Goal: Task Accomplishment & Management: Manage account settings

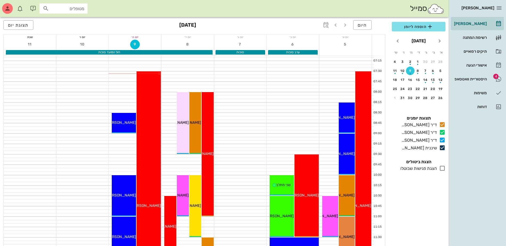
click at [305, 7] on div "סמייל מטופלים" at bounding box center [224, 8] width 449 height 17
click at [478, 24] on div "[PERSON_NAME]" at bounding box center [470, 24] width 34 height 4
drag, startPoint x: 49, startPoint y: 9, endPoint x: 55, endPoint y: 1, distance: 10.2
click at [52, 8] on div "מטופלים" at bounding box center [64, 8] width 42 height 7
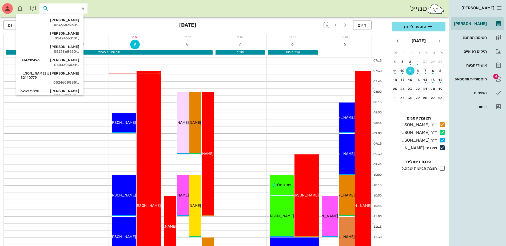
type input "מ"
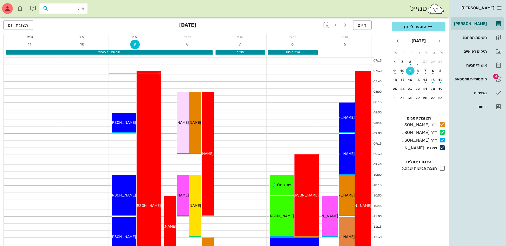
type input "מרגל"
click at [65, 22] on div "[PERSON_NAME] 023844301" at bounding box center [54, 20] width 59 height 4
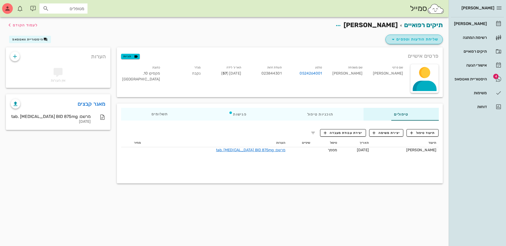
click at [393, 39] on icon "button" at bounding box center [393, 39] width 6 height 6
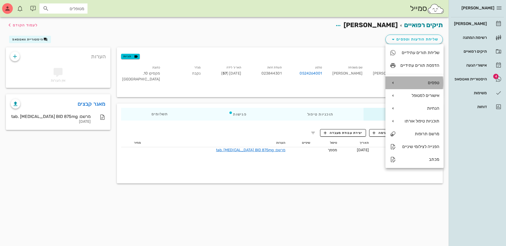
click at [417, 83] on div "טפסים" at bounding box center [419, 82] width 39 height 5
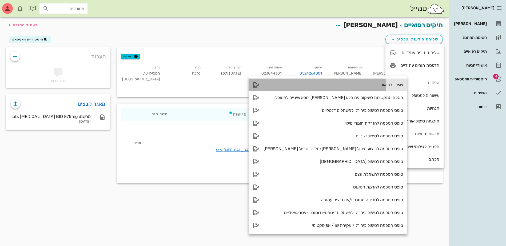
click at [363, 85] on div "שאלון בריאות" at bounding box center [334, 84] width 140 height 5
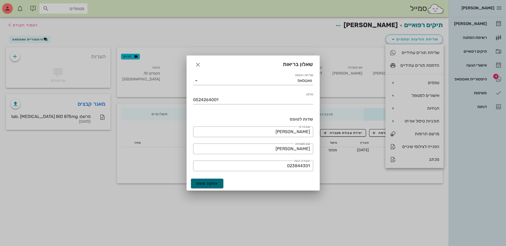
click at [205, 182] on span "הפקת טופס" at bounding box center [207, 184] width 22 height 5
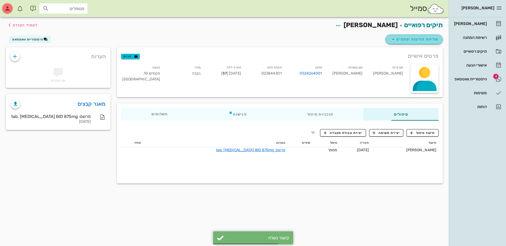
click at [393, 39] on icon "button" at bounding box center [393, 39] width 6 height 6
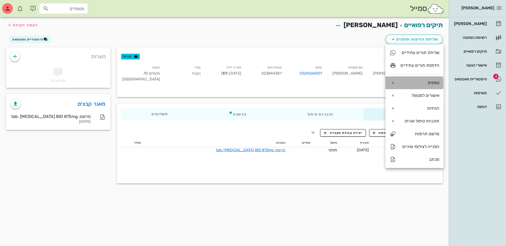
click at [420, 81] on div "טפסים" at bounding box center [419, 82] width 39 height 5
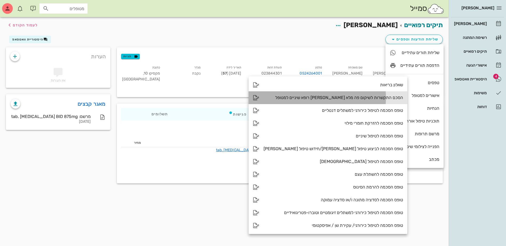
click at [354, 97] on div "הסכם התקשרות לשיקום פה מלא [PERSON_NAME] רופא שיניים למטופל" at bounding box center [334, 97] width 140 height 5
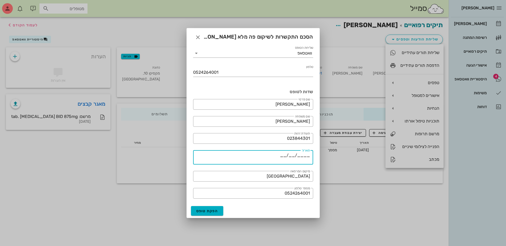
click at [285, 154] on textarea "____/__/__" at bounding box center [251, 158] width 117 height 13
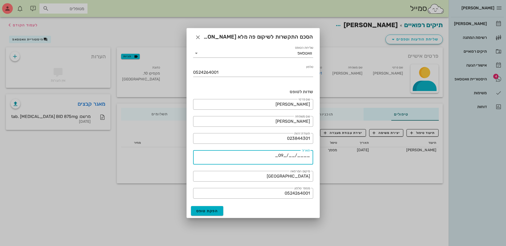
click at [293, 155] on textarea "____/__/_09_" at bounding box center [251, 158] width 117 height 13
click at [307, 156] on textarea "____/10__/_09_" at bounding box center [251, 158] width 117 height 13
type textarea "_2025___/10__/_09_"
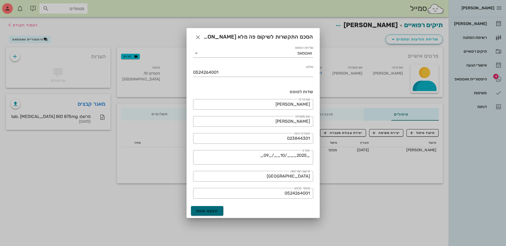
click at [205, 212] on span "הפקת טופס" at bounding box center [207, 211] width 22 height 5
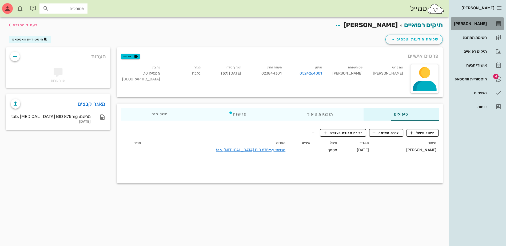
click at [472, 23] on div "[PERSON_NAME]" at bounding box center [470, 24] width 34 height 4
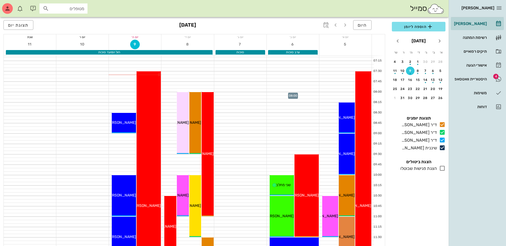
scroll to position [27, 0]
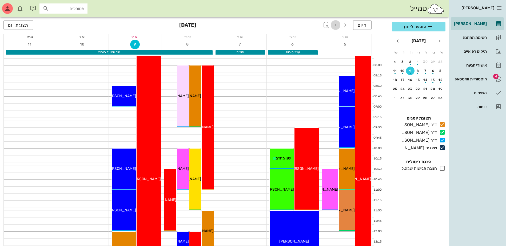
click at [338, 24] on icon "button" at bounding box center [335, 25] width 6 height 6
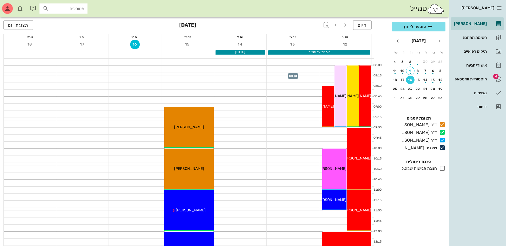
scroll to position [53, 0]
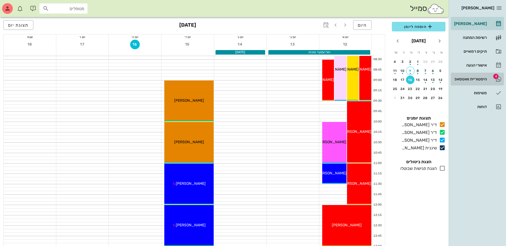
click at [472, 78] on div "היסטוריית וואטסאפ" at bounding box center [470, 79] width 34 height 4
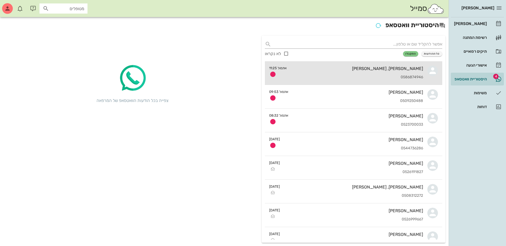
click at [354, 74] on div "דבורה דלאל, אביבה יונה 0586874946" at bounding box center [357, 72] width 132 height 23
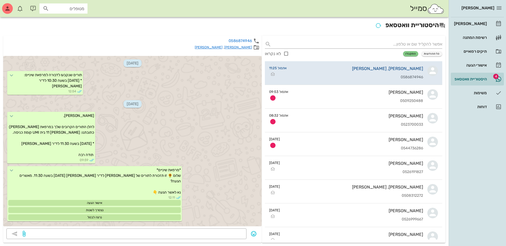
scroll to position [198, 0]
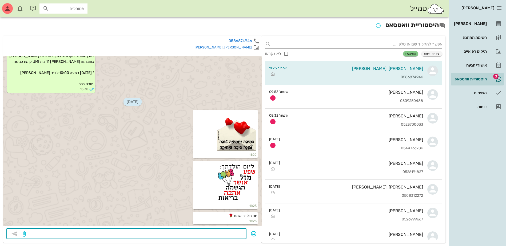
click at [221, 233] on textarea at bounding box center [135, 234] width 217 height 9
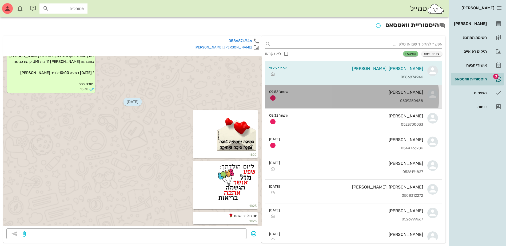
click at [377, 97] on div "ציפי סלע 0509250488" at bounding box center [358, 96] width 130 height 23
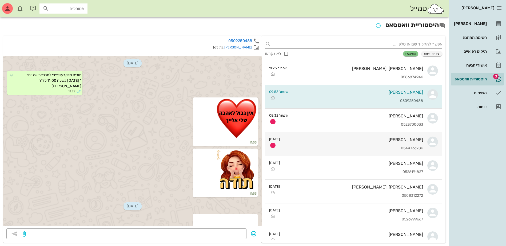
scroll to position [3316, 0]
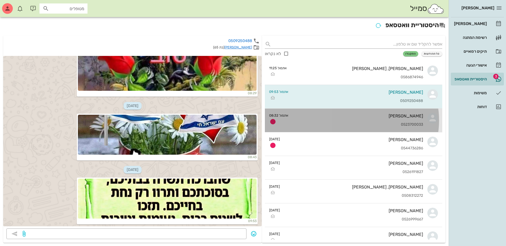
click at [369, 121] on div "ציפי קותיאן 0523700033" at bounding box center [358, 120] width 130 height 23
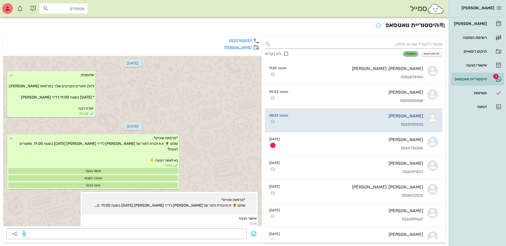
scroll to position [587, 0]
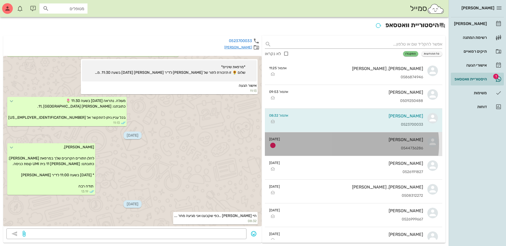
click at [340, 141] on div "[PERSON_NAME]" at bounding box center [353, 139] width 139 height 5
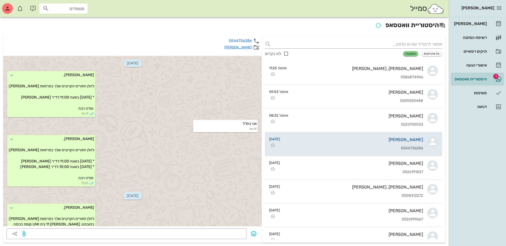
scroll to position [679, 0]
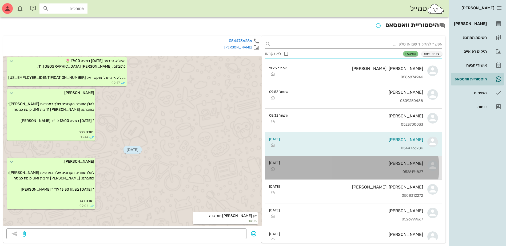
click at [343, 167] on div "עאמר קאסם 0526191827" at bounding box center [353, 167] width 139 height 23
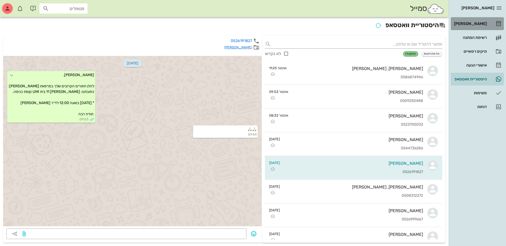
click at [473, 25] on div "[PERSON_NAME]" at bounding box center [470, 24] width 34 height 4
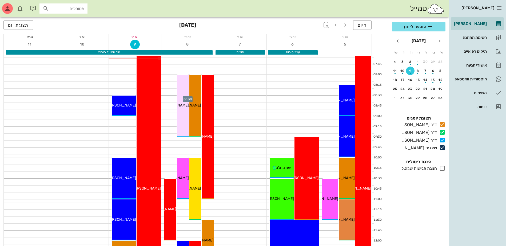
scroll to position [27, 0]
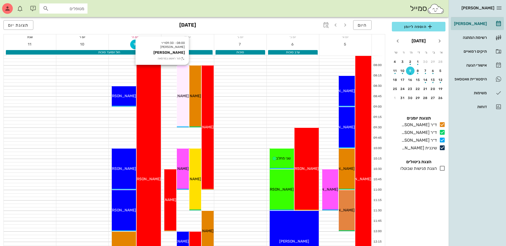
click at [186, 99] on div "08:00 - 09:30 ד״ר עמראן ביאדסה ריקי אדרי תור ראשון במרפאה ריקי אדרי" at bounding box center [183, 97] width 12 height 62
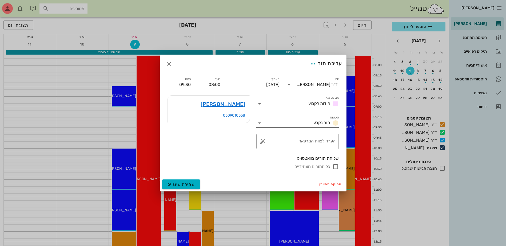
click at [311, 124] on input "סטטוס" at bounding box center [287, 123] width 47 height 9
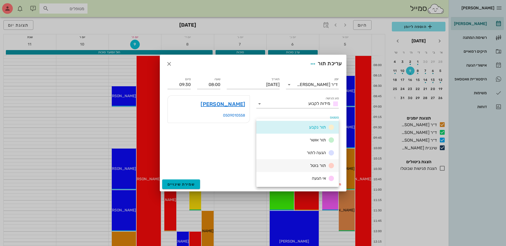
click at [312, 166] on span "תור בוטל" at bounding box center [318, 165] width 16 height 5
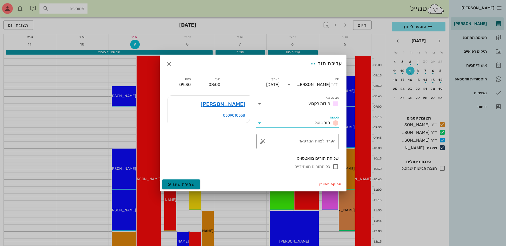
click at [182, 184] on span "שמירת שינויים" at bounding box center [181, 184] width 27 height 5
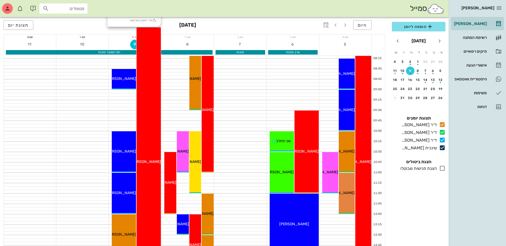
scroll to position [53, 0]
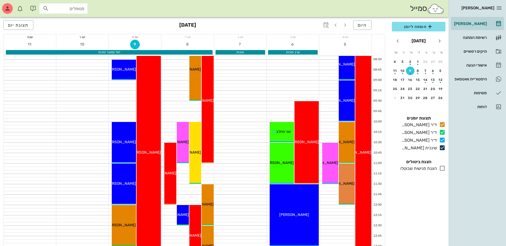
click at [232, 114] on div at bounding box center [240, 113] width 52 height 3
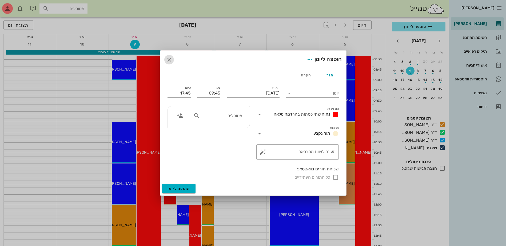
click at [167, 59] on icon "button" at bounding box center [169, 60] width 6 height 6
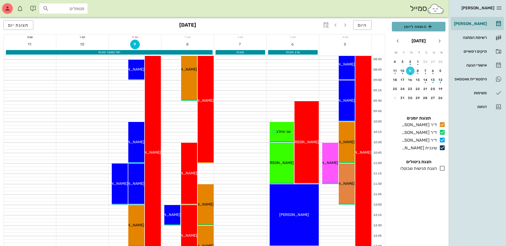
click at [421, 27] on span "הוספה ליומן" at bounding box center [418, 26] width 45 height 6
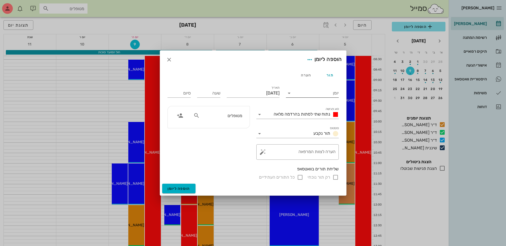
click at [314, 91] on input "יומן" at bounding box center [315, 93] width 45 height 9
click at [306, 123] on div "ד״ר [PERSON_NAME]" at bounding box center [313, 123] width 47 height 5
click at [172, 59] on span "button" at bounding box center [169, 60] width 10 height 6
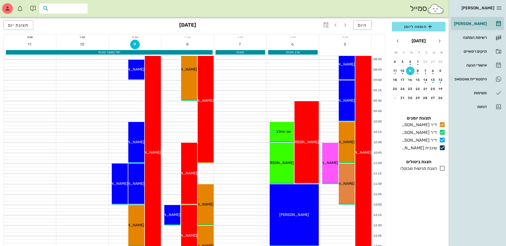
click at [73, 9] on input "text" at bounding box center [67, 8] width 34 height 7
click at [274, 25] on div "היום אוקטובר 2025 תצוגת יום" at bounding box center [194, 25] width 382 height 17
click at [422, 26] on span "הוספה ליומן" at bounding box center [418, 26] width 45 height 6
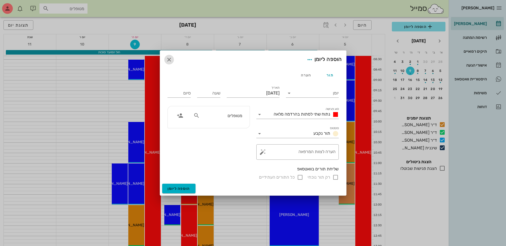
drag, startPoint x: 167, startPoint y: 61, endPoint x: 90, endPoint y: 33, distance: 82.3
click at [167, 61] on icon "button" at bounding box center [169, 60] width 6 height 6
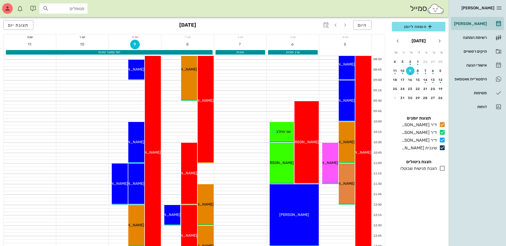
click at [62, 10] on input "מטופלים" at bounding box center [67, 8] width 34 height 7
click at [472, 50] on div "תיקים רפואיים" at bounding box center [470, 51] width 34 height 4
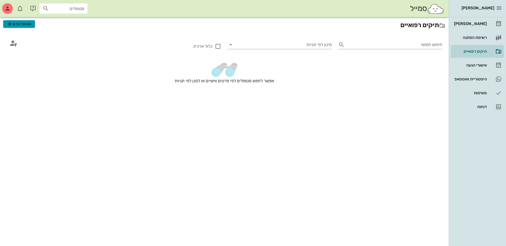
click at [21, 24] on span "מטופל חדש" at bounding box center [18, 24] width 25 height 6
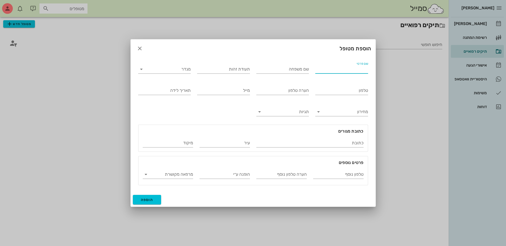
click at [352, 70] on input "שם פרטי" at bounding box center [341, 69] width 53 height 9
type input "רוני"
type input "אילוז"
click at [186, 72] on input "מגדר" at bounding box center [169, 69] width 44 height 9
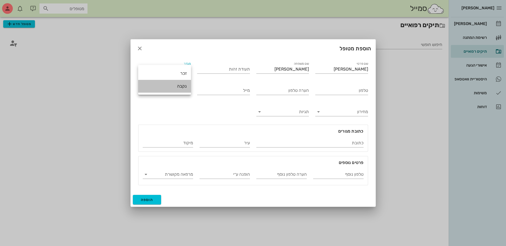
click at [185, 87] on div "נקבה" at bounding box center [164, 86] width 44 height 5
click at [181, 67] on div "נקבה" at bounding box center [185, 69] width 10 height 5
click at [182, 72] on div "זכר" at bounding box center [164, 73] width 44 height 5
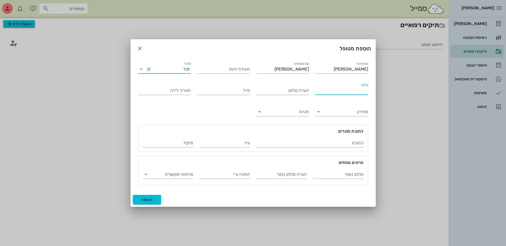
click at [351, 93] on input "טלפון" at bounding box center [341, 90] width 53 height 9
type input "054-2325827"
click at [152, 201] on span "הוספה" at bounding box center [147, 200] width 13 height 5
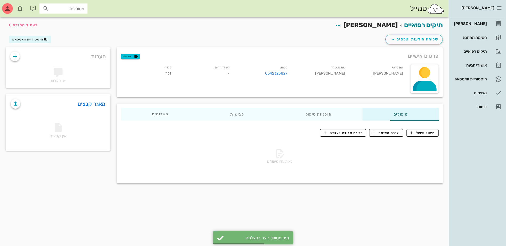
click at [261, 136] on div "לא תועדו טיפולים" at bounding box center [280, 158] width 324 height 44
click at [479, 23] on div "[PERSON_NAME]" at bounding box center [470, 24] width 34 height 4
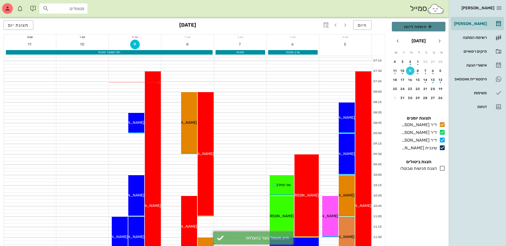
click at [424, 26] on span "הוספה ליומן" at bounding box center [418, 26] width 45 height 6
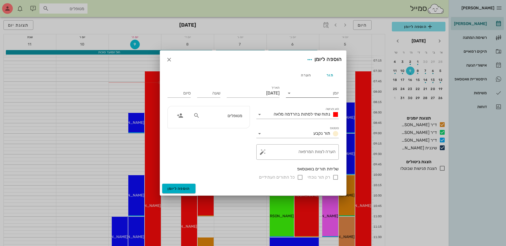
click at [308, 95] on input "יומן" at bounding box center [315, 93] width 45 height 9
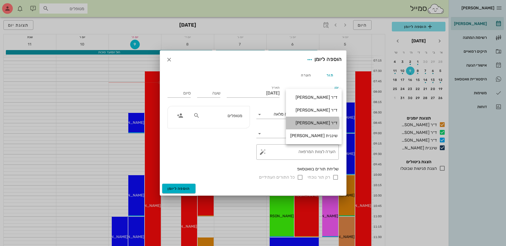
click at [312, 121] on div "ד״ר [PERSON_NAME]" at bounding box center [313, 123] width 47 height 5
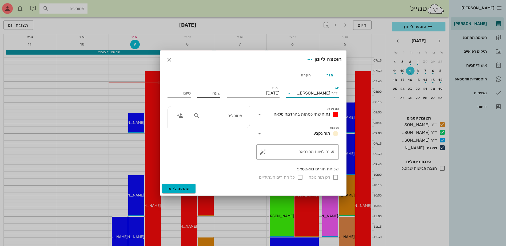
click at [212, 93] on input "שעה" at bounding box center [208, 93] width 23 height 9
type input "09:00"
click at [178, 92] on div "סיום 17:00" at bounding box center [179, 92] width 30 height 21
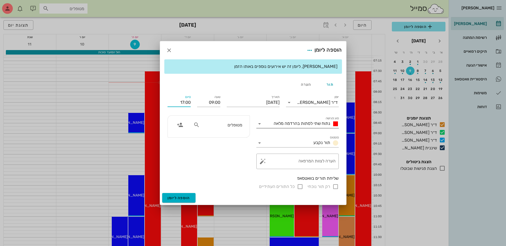
click at [307, 126] on span "נתוח שתי לסתות בהרדמה מלאה" at bounding box center [302, 123] width 57 height 5
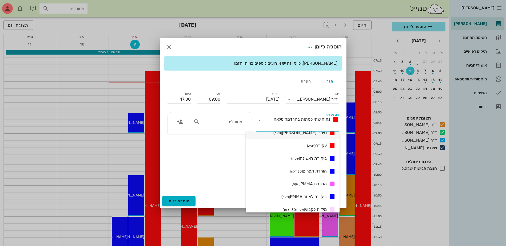
scroll to position [80, 0]
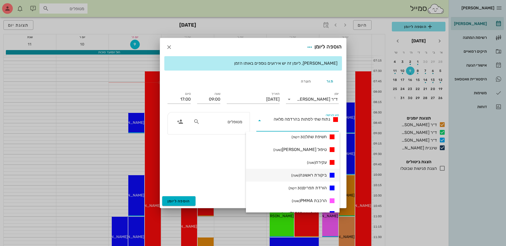
drag, startPoint x: 314, startPoint y: 176, endPoint x: 300, endPoint y: 172, distance: 14.4
click at [313, 176] on span "ביקורת ראשונה (שעה)" at bounding box center [308, 175] width 35 height 6
type input "10:00"
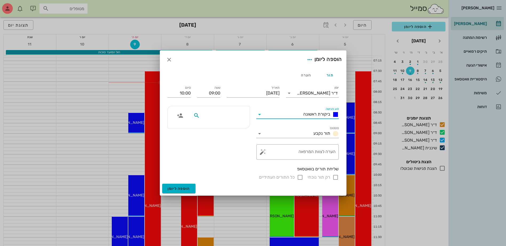
click at [224, 117] on input "text" at bounding box center [221, 115] width 41 height 7
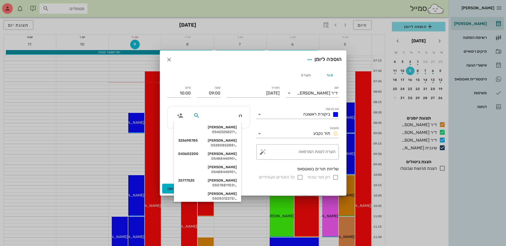
type input "רונ"
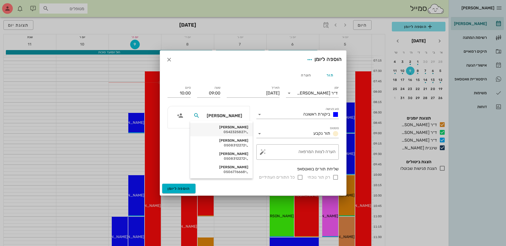
click at [228, 130] on div "רוני אילוז 0542325827" at bounding box center [221, 129] width 54 height 13
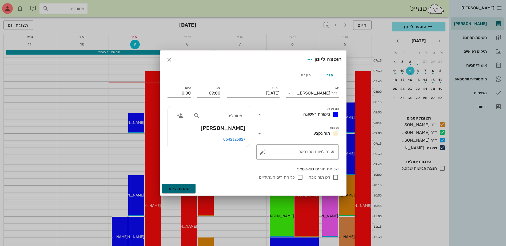
click at [178, 190] on span "הוספה ליומן" at bounding box center [179, 189] width 23 height 5
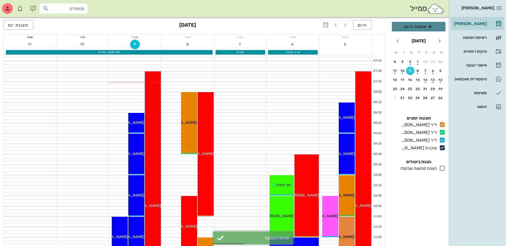
click at [416, 27] on span "הוספה ליומן" at bounding box center [418, 26] width 45 height 6
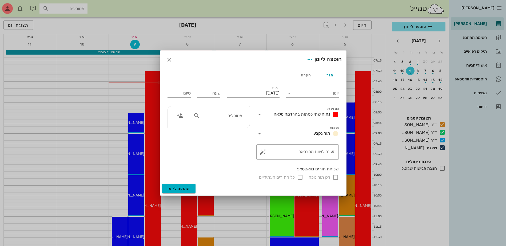
click at [312, 114] on span "נתוח שתי לסתות בהרדמה מלאה" at bounding box center [302, 114] width 57 height 5
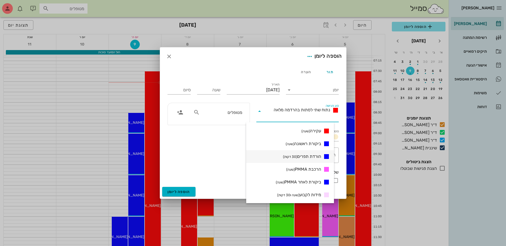
scroll to position [107, 0]
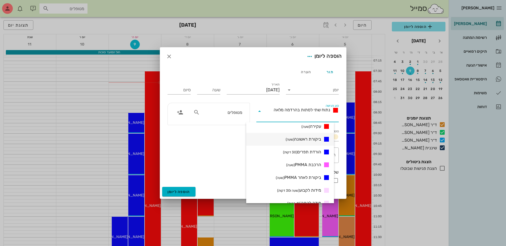
click at [317, 140] on span "ביקורת ראשונה (שעה)" at bounding box center [303, 139] width 35 height 6
type input "01:00"
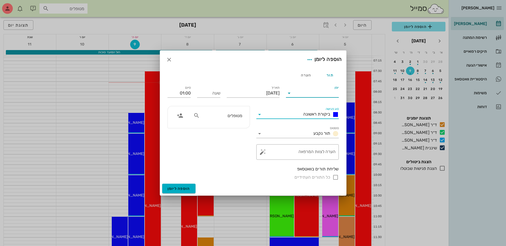
click at [300, 94] on input "יומן" at bounding box center [315, 93] width 45 height 9
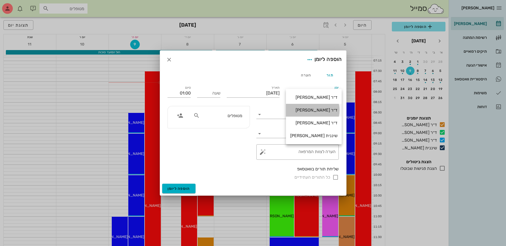
click at [314, 113] on div "ד״ר [PERSON_NAME]" at bounding box center [313, 110] width 47 height 11
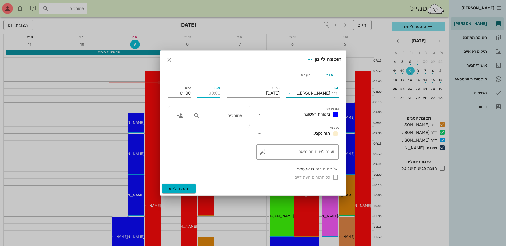
click at [213, 94] on input "שעה" at bounding box center [208, 93] width 23 height 9
type input "09:00"
click at [188, 92] on input "10:00" at bounding box center [179, 93] width 23 height 9
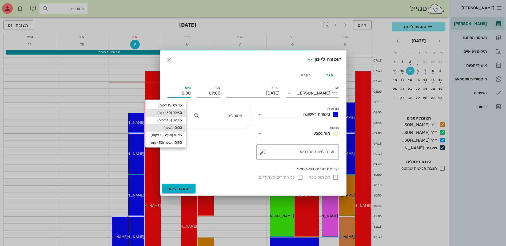
drag, startPoint x: 182, startPoint y: 111, endPoint x: 211, endPoint y: 115, distance: 29.0
click at [182, 112] on div "09:30 (30 דקות)" at bounding box center [166, 113] width 32 height 4
type input "09:30"
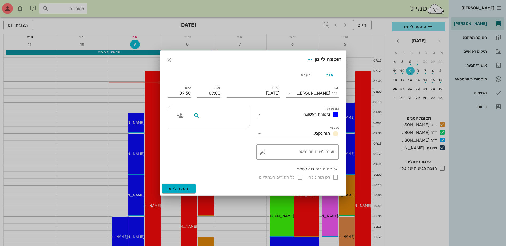
click at [218, 117] on input "text" at bounding box center [221, 115] width 41 height 7
type input "לינו"
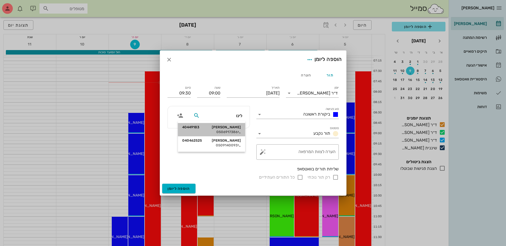
click at [224, 130] on div "לינור עמר 40449183 0506917386" at bounding box center [211, 129] width 59 height 13
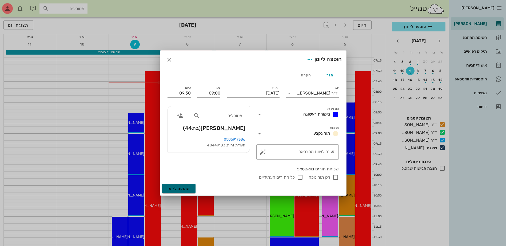
click at [178, 189] on span "הוספה ליומן" at bounding box center [179, 189] width 23 height 5
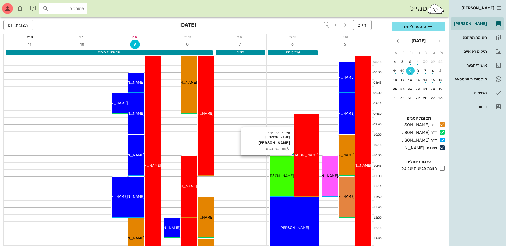
scroll to position [53, 0]
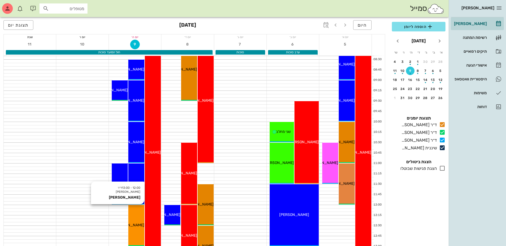
click at [131, 226] on span "[PERSON_NAME]" at bounding box center [129, 225] width 30 height 5
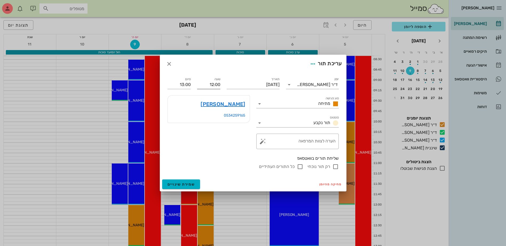
click at [210, 83] on input "12:00" at bounding box center [208, 85] width 23 height 9
click at [208, 84] on input "12:00" at bounding box center [208, 85] width 23 height 9
drag, startPoint x: 210, startPoint y: 85, endPoint x: 244, endPoint y: 85, distance: 34.7
click at [244, 85] on div "יומן ד״ר מוחמד ביאדסה סוג פגישה מתיחה סטטוס תור נקבע תאריך יום חמישי, 9 באוקטוב…" at bounding box center [253, 123] width 178 height 100
type input "10:00"
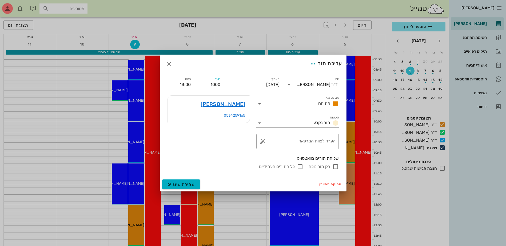
type input "11:00"
click at [183, 85] on input "11:00" at bounding box center [179, 85] width 23 height 9
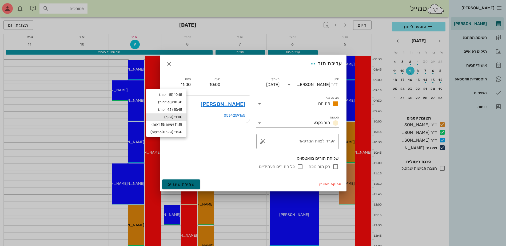
click at [183, 183] on span "שמירת שינויים" at bounding box center [181, 184] width 27 height 5
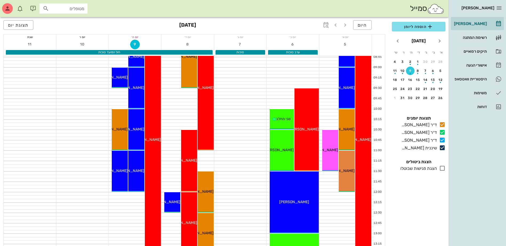
scroll to position [80, 0]
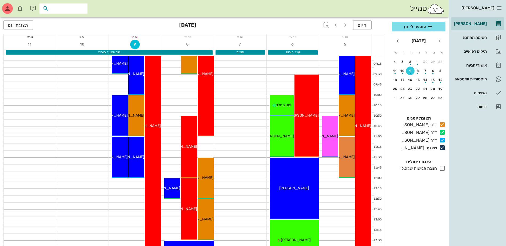
click at [51, 9] on input "text" at bounding box center [67, 8] width 34 height 7
type input "מרינ"
click at [62, 24] on div "0542213251" at bounding box center [65, 25] width 53 height 4
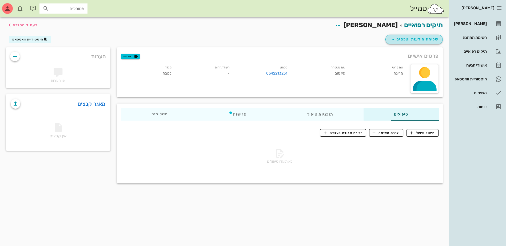
click at [412, 38] on span "שליחת הודעות וטפסים" at bounding box center [414, 39] width 48 height 6
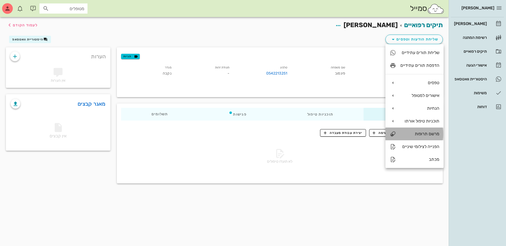
click at [417, 134] on div "מרשם תרופות" at bounding box center [419, 134] width 39 height 5
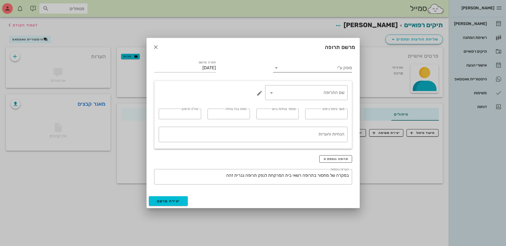
click at [309, 68] on input "מופק ע"י" at bounding box center [316, 68] width 71 height 9
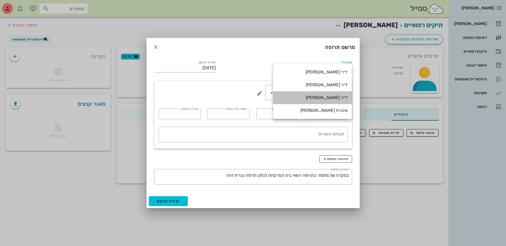
click at [321, 98] on div "ד״ר [PERSON_NAME]" at bounding box center [312, 97] width 70 height 5
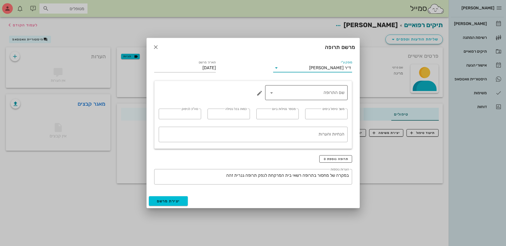
click at [316, 94] on input "שם התרופה" at bounding box center [310, 93] width 69 height 9
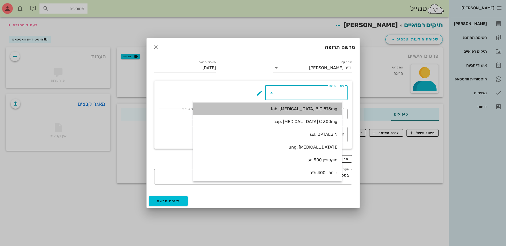
click at [309, 109] on div "tab. AUGMENTIN BID 875mg" at bounding box center [267, 108] width 140 height 5
type input "tab. AUGMENTIN BID 875mg"
type input "7"
type input "2"
type input "1"
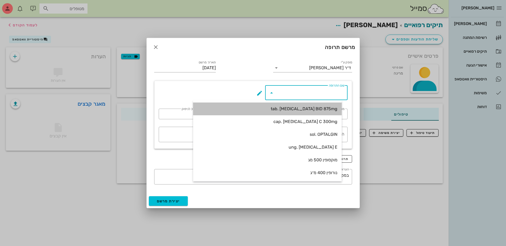
type input "14"
type textarea "טבליה אחת כל 12 שעות במשך 7 ימים"
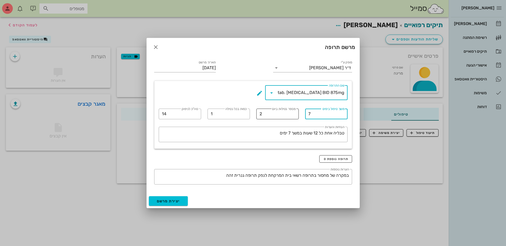
drag, startPoint x: 313, startPoint y: 113, endPoint x: 271, endPoint y: 116, distance: 42.3
click at [271, 116] on div "​ שם התרופה tab. AUGMENTIN BID 875mg ​ משך טיפול בימים 7 ​ מספר נטילות ביום 2 ​…" at bounding box center [253, 115] width 195 height 66
type input "10"
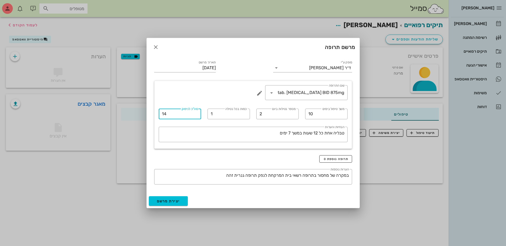
drag, startPoint x: 170, startPoint y: 114, endPoint x: 136, endPoint y: 118, distance: 34.1
click at [136, 118] on div "ביאדסה דנט יומן מרפאה רשימת המתנה תיקים רפואיים אישורי הגעה היסטוריית וואטסאפ מ…" at bounding box center [253, 123] width 506 height 246
type input "20"
click at [289, 133] on textarea "טבליה אחת כל 12 שעות במשך 7 ימים" at bounding box center [252, 136] width 186 height 13
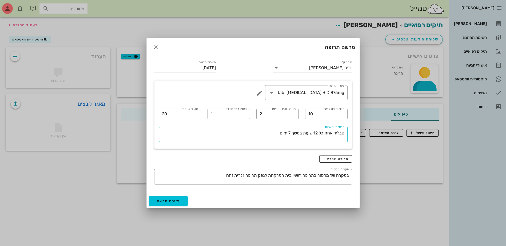
click at [289, 133] on textarea "טבליה אחת כל 12 שעות במשך 7 ימים" at bounding box center [252, 136] width 186 height 13
type textarea "טבליה אחת כל 12 שעות במשך 10 ימים"
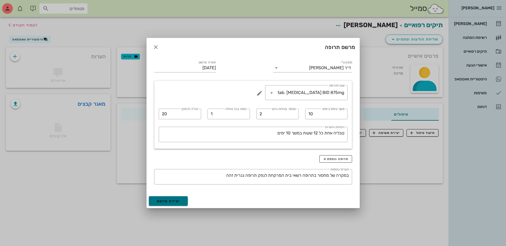
click at [172, 202] on span "יצירת מרשם" at bounding box center [168, 201] width 23 height 5
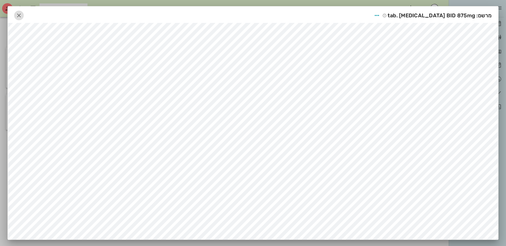
click at [22, 16] on icon "button" at bounding box center [19, 15] width 6 height 6
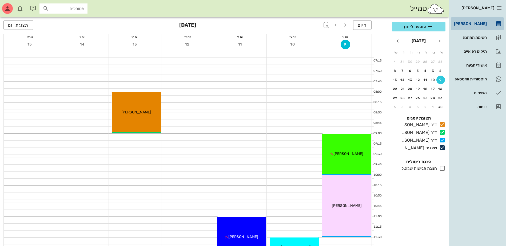
click at [467, 22] on div "[PERSON_NAME]" at bounding box center [470, 24] width 34 height 4
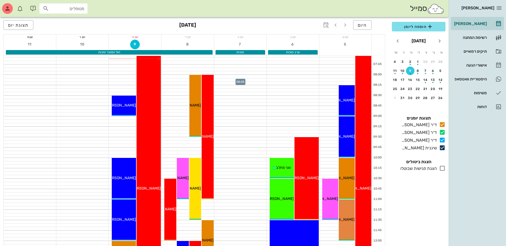
scroll to position [27, 0]
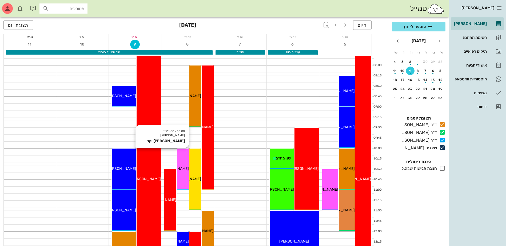
click at [183, 174] on div "10:00 - 11:00 ד״ר [PERSON_NAME] [PERSON_NAME] יקר [PERSON_NAME] יקר" at bounding box center [183, 169] width 12 height 41
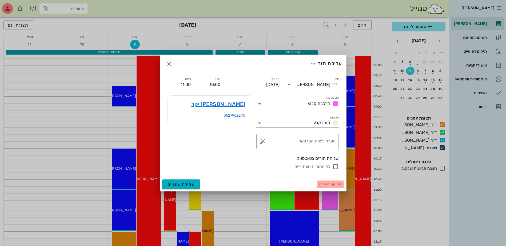
click at [329, 183] on span "מחיקה מהיומן" at bounding box center [330, 185] width 23 height 4
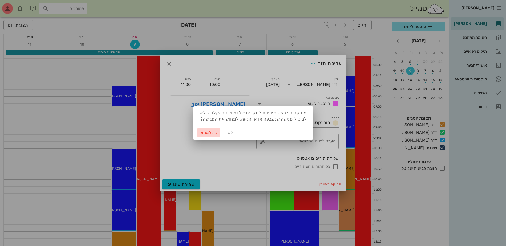
click at [207, 131] on span "כן. למחוק" at bounding box center [209, 133] width 19 height 5
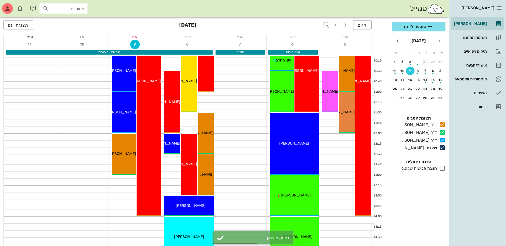
scroll to position [133, 0]
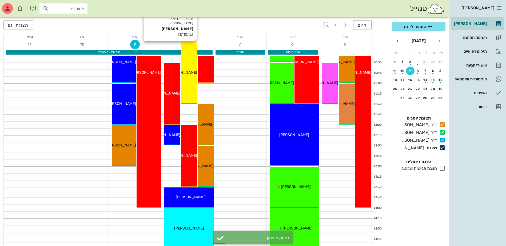
click at [188, 93] on div "10:00 - 11:30 ד״ר [PERSON_NAME] [PERSON_NAME] (בת 17.10 ) [PERSON_NAME]" at bounding box center [189, 73] width 16 height 62
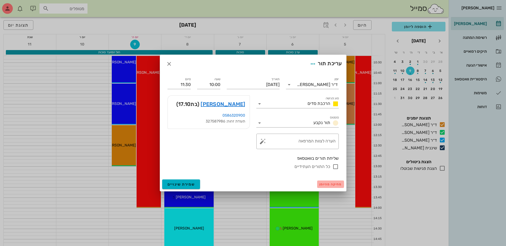
click at [327, 185] on span "מחיקה מהיומן" at bounding box center [330, 185] width 23 height 4
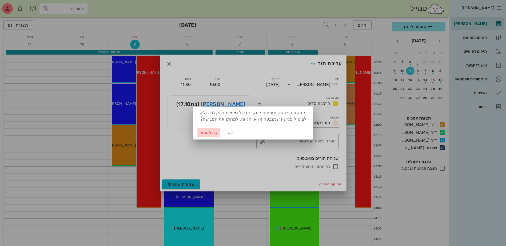
click at [207, 133] on span "כן. למחוק" at bounding box center [209, 133] width 19 height 5
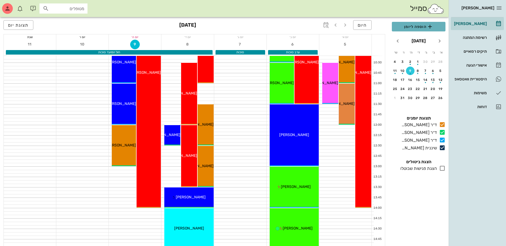
click at [418, 26] on span "הוספה ליומן" at bounding box center [418, 26] width 45 height 6
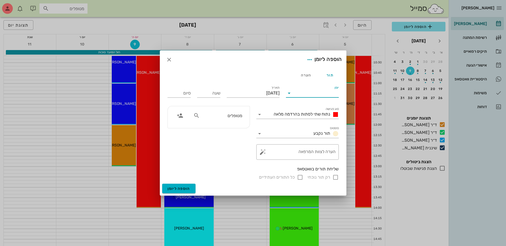
click at [309, 94] on input "יומן" at bounding box center [315, 93] width 45 height 9
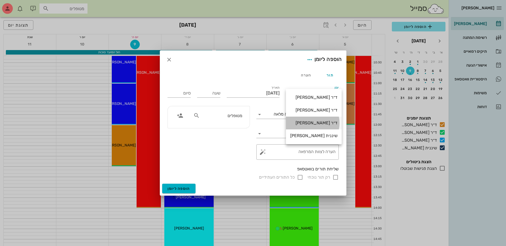
click at [316, 124] on div "ד״ר [PERSON_NAME]" at bounding box center [313, 123] width 47 height 5
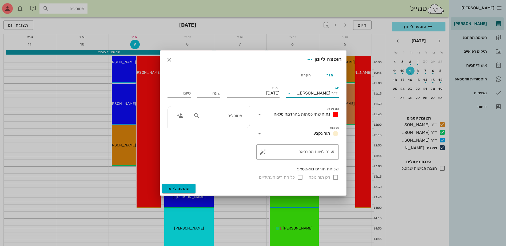
click at [308, 114] on span "נתוח שתי לסתות בהרדמה מלאה" at bounding box center [302, 114] width 57 height 5
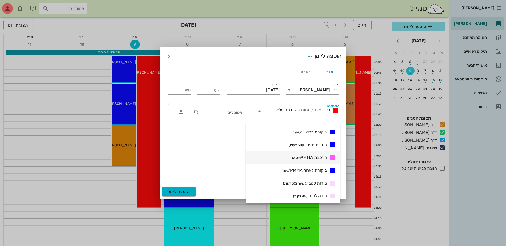
scroll to position [107, 0]
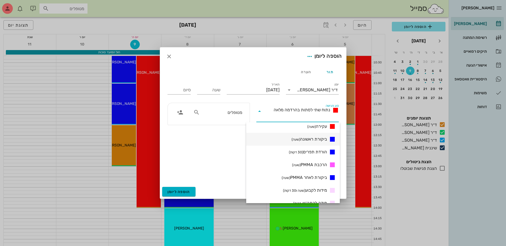
click at [304, 139] on span "ביקורת ראשונה (שעה)" at bounding box center [309, 139] width 35 height 6
type input "01:00"
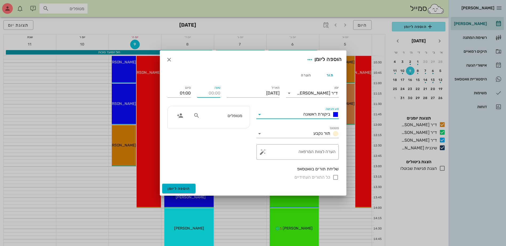
click at [206, 95] on input "שעה" at bounding box center [208, 93] width 23 height 9
click at [217, 116] on div "[PERSON_NAME] רשימת המתנה תיקים רפואיים אישורי הגעה היסטוריית וואטסאפ משימות דו…" at bounding box center [253, 183] width 506 height 633
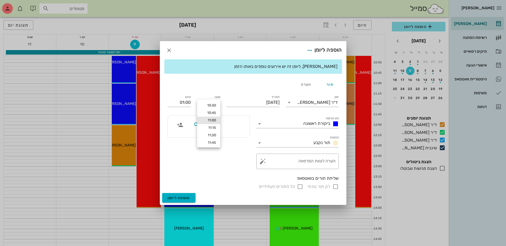
type input "11:00"
type input "12:00"
click at [217, 125] on input "text" at bounding box center [221, 125] width 41 height 7
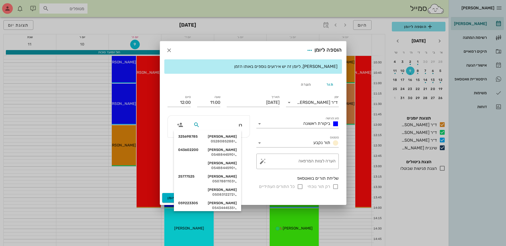
type input "[PERSON_NAME]"
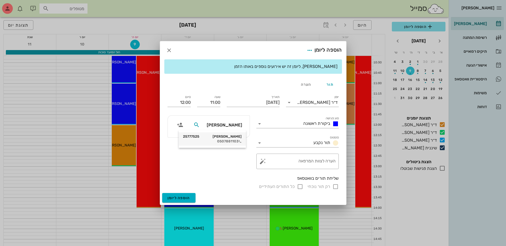
click at [229, 140] on div "0507881103" at bounding box center [212, 142] width 59 height 4
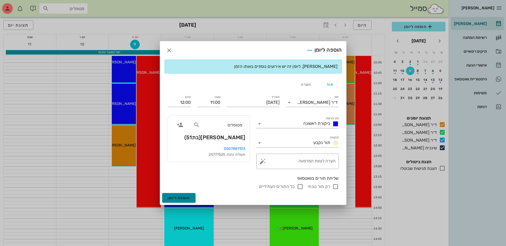
click at [178, 198] on span "הוספה ליומן" at bounding box center [179, 198] width 23 height 5
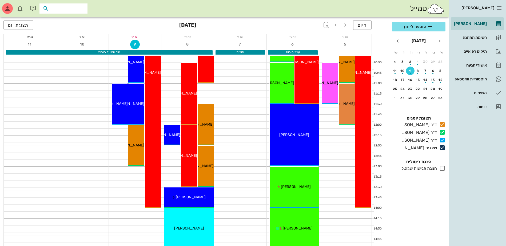
click at [65, 9] on input "text" at bounding box center [67, 8] width 34 height 7
type input "מרגלי"
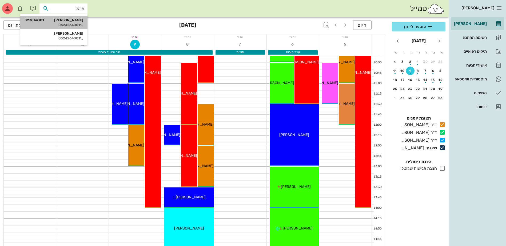
click at [61, 22] on div "[PERSON_NAME] 023844301" at bounding box center [54, 20] width 59 height 4
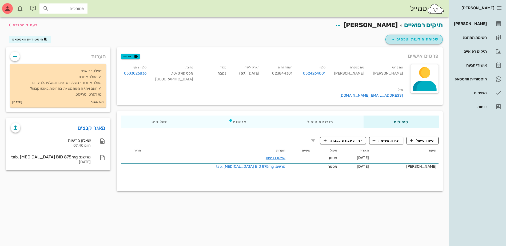
click at [393, 39] on icon "button" at bounding box center [393, 39] width 6 height 6
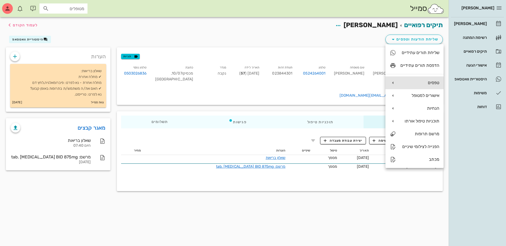
click at [411, 83] on div "טפסים" at bounding box center [419, 82] width 39 height 5
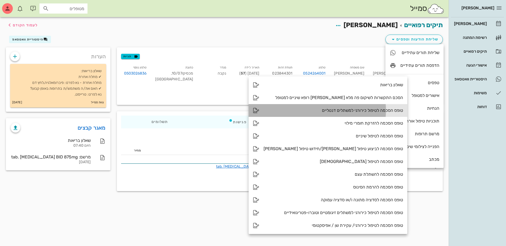
click at [314, 112] on div "טופס הסכמה לטיפול כירורגי למשתלים דנטליים" at bounding box center [334, 110] width 140 height 5
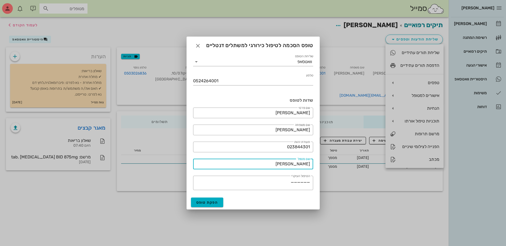
drag, startPoint x: 285, startPoint y: 164, endPoint x: 383, endPoint y: 168, distance: 98.0
click at [381, 169] on div "[PERSON_NAME] רשימת המתנה תיקים רפואיים אישורי הגעה היסטוריית וואטסאפ משימות דו…" at bounding box center [253, 123] width 506 height 246
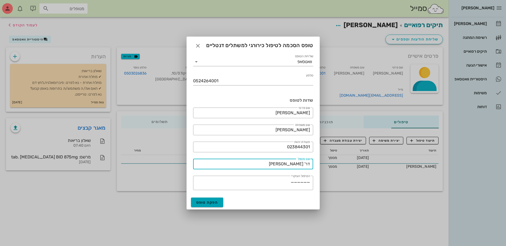
type input "דר' [PERSON_NAME]"
click at [208, 202] on span "הפקת טופס" at bounding box center [207, 203] width 22 height 5
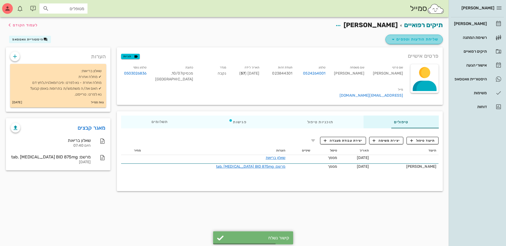
click at [419, 38] on span "שליחת הודעות וטפסים" at bounding box center [414, 39] width 48 height 6
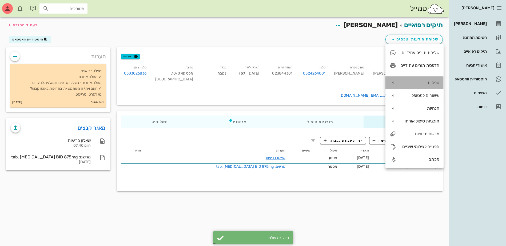
click at [404, 82] on div "טפסים" at bounding box center [419, 82] width 39 height 5
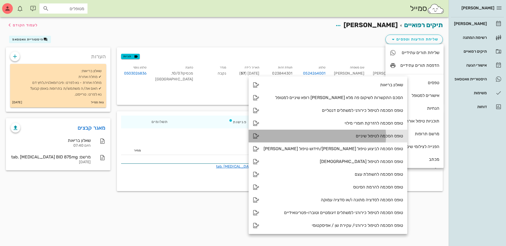
click at [346, 137] on div "טופס הסכמה לטיפול שיניים" at bounding box center [334, 136] width 140 height 5
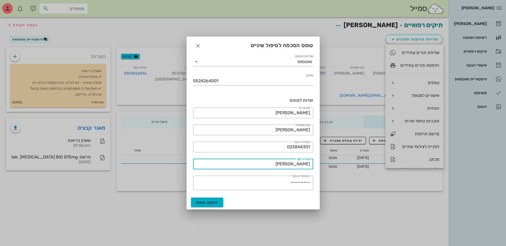
drag, startPoint x: 358, startPoint y: 160, endPoint x: 361, endPoint y: 160, distance: 2.9
click at [361, 160] on div "[PERSON_NAME] רשימת המתנה תיקים רפואיים אישורי הגעה היסטוריית וואטסאפ משימות דו…" at bounding box center [253, 123] width 506 height 246
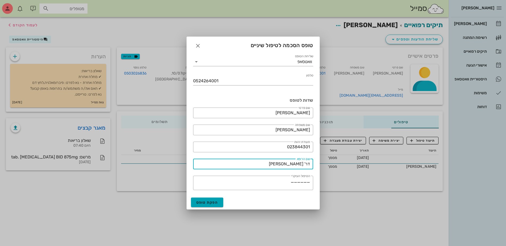
type input "דר' [PERSON_NAME]"
click at [210, 203] on span "הפקת טופס" at bounding box center [207, 203] width 22 height 5
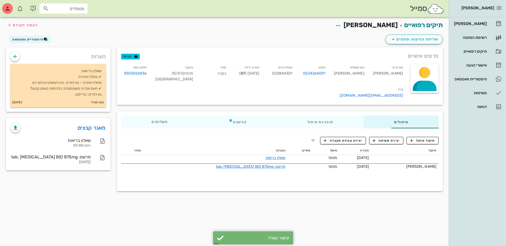
click at [351, 82] on div "שם פרטי [PERSON_NAME] שם משפחה [PERSON_NAME] טלפון 0524264001 תעודת זהות 023844…" at bounding box center [263, 82] width 290 height 43
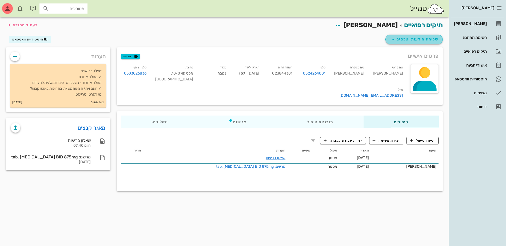
click at [412, 39] on span "שליחת הודעות וטפסים" at bounding box center [414, 39] width 48 height 6
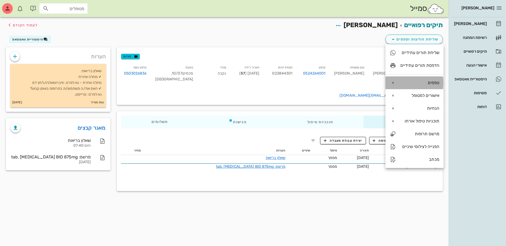
click at [413, 83] on div "טפסים" at bounding box center [419, 82] width 39 height 5
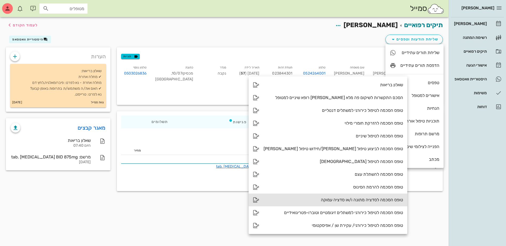
click at [356, 199] on div "טופס הסכמה לסדציה מתונה ו/או סדציה עמוקה" at bounding box center [334, 200] width 140 height 5
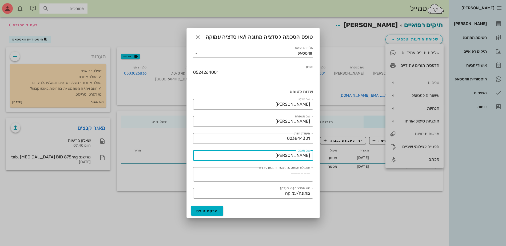
drag, startPoint x: 289, startPoint y: 155, endPoint x: 338, endPoint y: 151, distance: 48.4
click at [338, 151] on div "[PERSON_NAME] רשימת המתנה תיקים רפואיים אישורי הגעה היסטוריית וואטסאפ משימות דו…" at bounding box center [253, 123] width 506 height 246
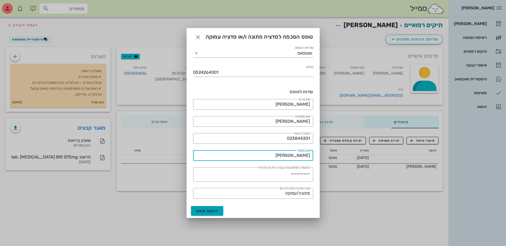
type input "[PERSON_NAME]"
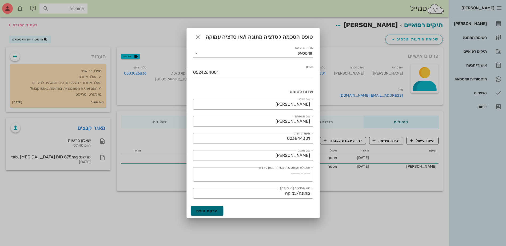
click at [206, 211] on span "הפקת טופס" at bounding box center [207, 211] width 22 height 5
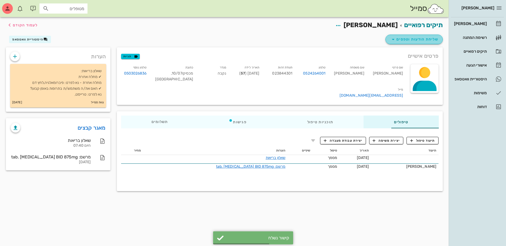
click at [413, 39] on span "שליחת הודעות וטפסים" at bounding box center [414, 39] width 48 height 6
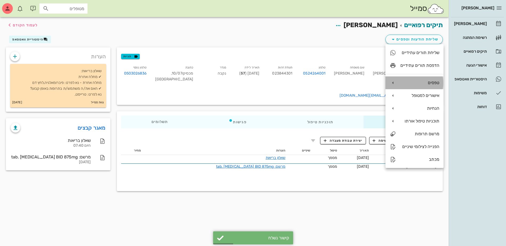
click at [414, 85] on div "טפסים" at bounding box center [419, 82] width 39 height 5
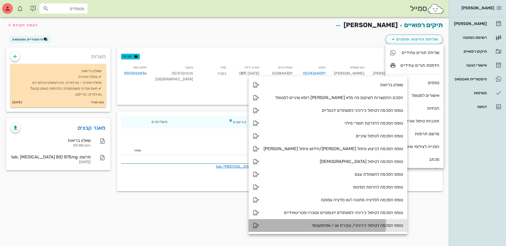
click at [352, 224] on div "טופס הסכמה לטיפול כירורגי/ עקירת שן / אפיסקטומי" at bounding box center [334, 225] width 140 height 5
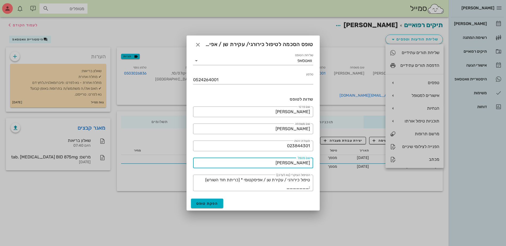
drag, startPoint x: 288, startPoint y: 162, endPoint x: 343, endPoint y: 162, distance: 54.4
click at [347, 162] on div "[PERSON_NAME] רשימת המתנה תיקים רפואיים אישורי הגעה היסטוריית וואטסאפ משימות דו…" at bounding box center [253, 123] width 506 height 246
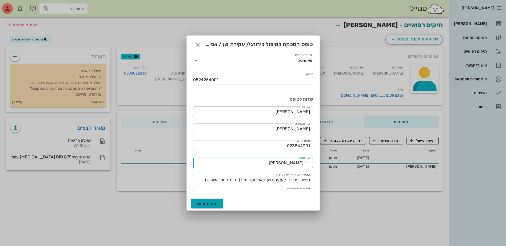
type input "דר' [PERSON_NAME]"
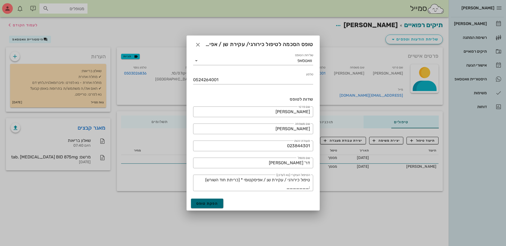
click at [209, 202] on span "הפקת טופס" at bounding box center [207, 204] width 22 height 5
